Goal: Navigation & Orientation: Find specific page/section

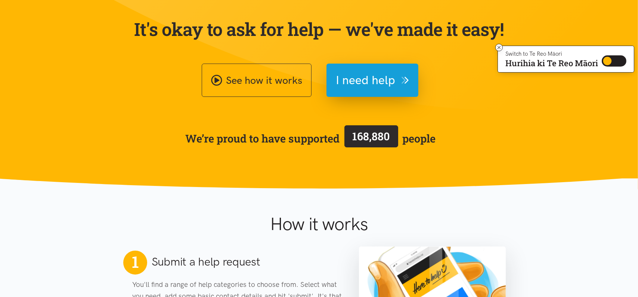
scroll to position [109, 0]
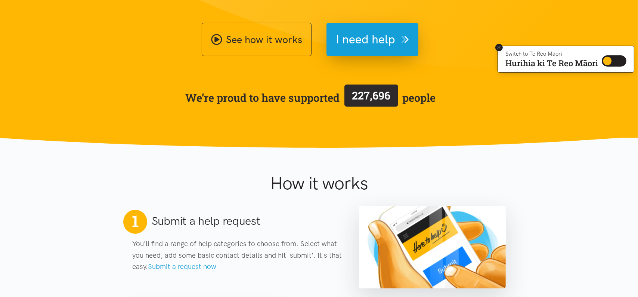
click at [498, 47] on icon at bounding box center [498, 47] width 3 height 3
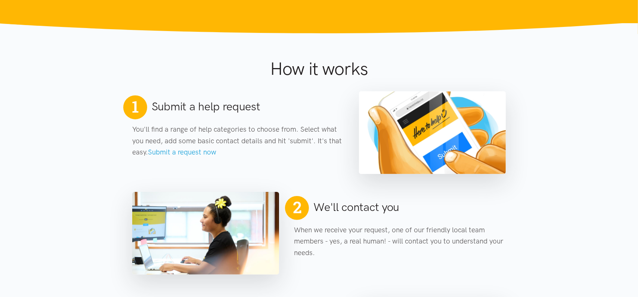
scroll to position [0, 0]
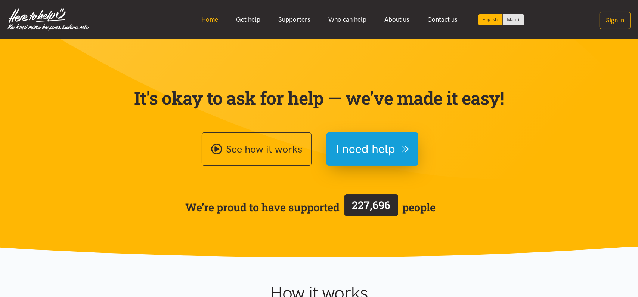
click at [193, 22] on link "Home" at bounding box center [210, 20] width 35 height 16
